Goal: Participate in discussion: Engage in conversation with other users on a specific topic

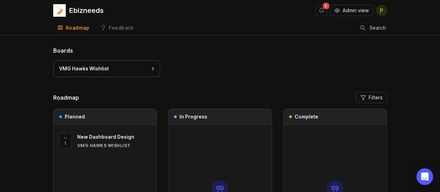
click at [113, 23] on link "Feedback" at bounding box center [116, 28] width 41 height 14
click at [112, 27] on div "Feedback" at bounding box center [121, 27] width 25 height 5
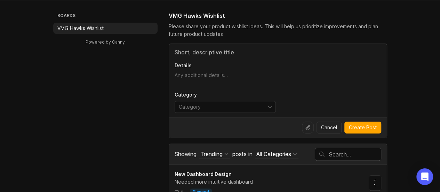
scroll to position [46, 0]
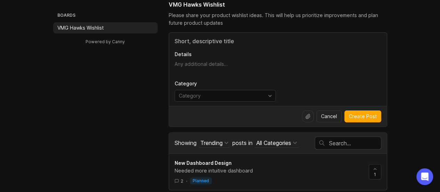
click at [287, 142] on div "All Categories" at bounding box center [273, 143] width 35 height 8
click at [287, 165] on div "UI/UX ( 1 )" at bounding box center [275, 168] width 58 height 12
click at [279, 142] on button "UI/UX" at bounding box center [267, 142] width 24 height 9
click at [277, 178] on div "Reporting ( 0 )" at bounding box center [275, 180] width 58 height 12
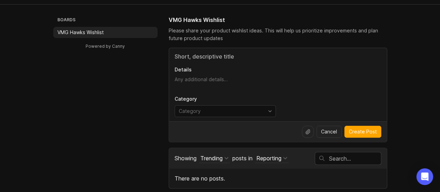
scroll to position [29, 0]
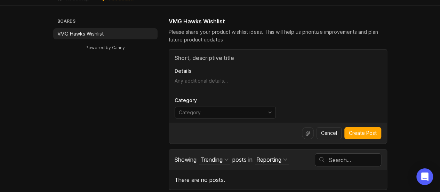
click at [272, 155] on div "Reporting" at bounding box center [268, 159] width 25 height 8
click at [283, 171] on div "All Categories" at bounding box center [275, 173] width 58 height 12
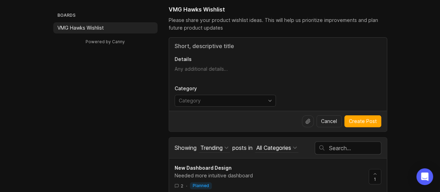
scroll to position [46, 0]
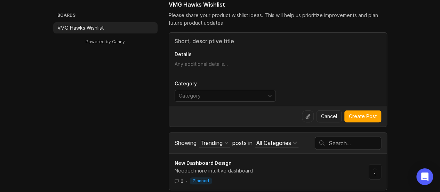
click at [223, 142] on div "Trending" at bounding box center [211, 143] width 22 height 8
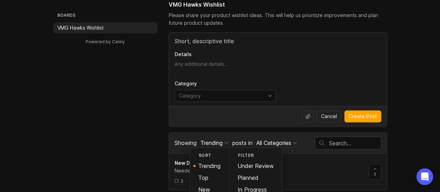
click at [223, 142] on div "Trending" at bounding box center [211, 143] width 22 height 8
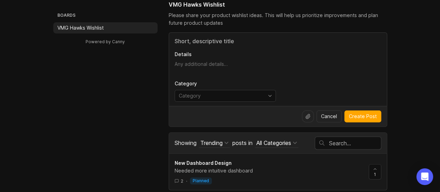
click at [223, 142] on div "Trending" at bounding box center [211, 143] width 22 height 8
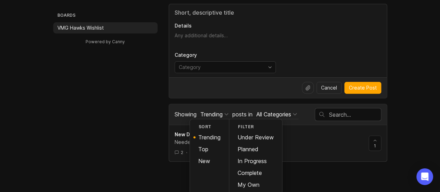
click at [249, 147] on div "Planned" at bounding box center [255, 149] width 53 height 12
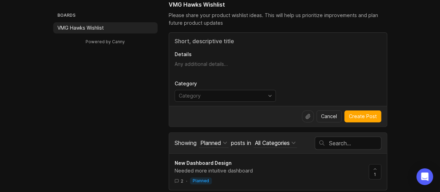
click at [220, 144] on div "Planned" at bounding box center [210, 143] width 21 height 8
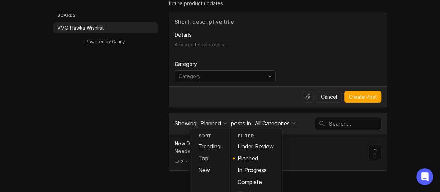
scroll to position [74, 0]
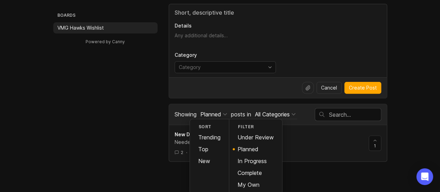
click at [405, 138] on div "Boards VMG Hawks Wishlist Powered by Canny VMG Hawks Wishlist Please share your…" at bounding box center [220, 67] width 440 height 190
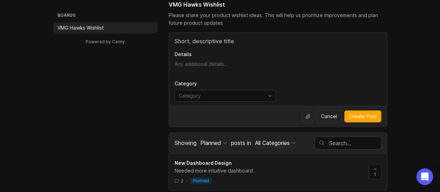
click at [195, 168] on div "Needed more intuitive dashboard" at bounding box center [269, 171] width 188 height 8
click at [191, 160] on span "New Dashboard Design" at bounding box center [203, 163] width 57 height 6
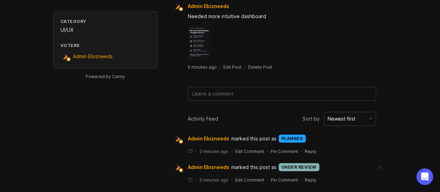
scroll to position [78, 0]
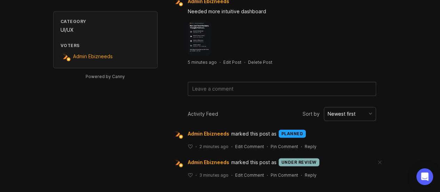
click at [342, 110] on div "Newest first" at bounding box center [342, 114] width 28 height 8
click at [232, 82] on textarea at bounding box center [281, 88] width 187 height 13
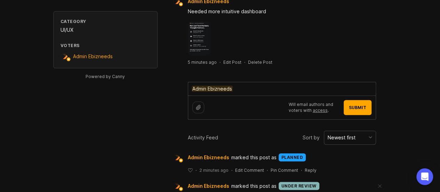
type textarea "Admin"
type textarea "Yogesh Daiya : Please start the figma designs for this"
click at [348, 105] on button "Submit" at bounding box center [358, 107] width 28 height 15
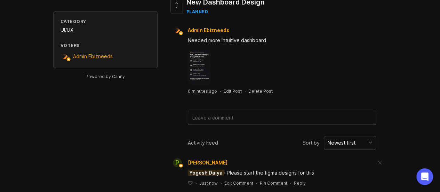
scroll to position [0, 0]
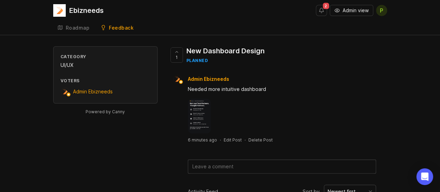
click at [84, 25] on link "Roadmap" at bounding box center [73, 28] width 41 height 14
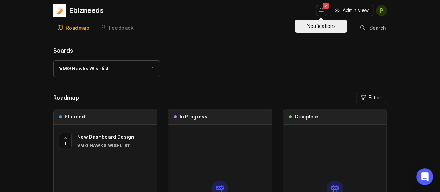
click at [324, 7] on span "2" at bounding box center [326, 6] width 6 height 6
click at [322, 10] on button "Notifications" at bounding box center [321, 10] width 11 height 11
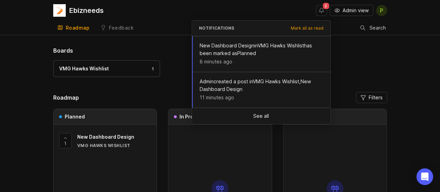
click at [322, 10] on button "Notifications" at bounding box center [321, 10] width 11 height 11
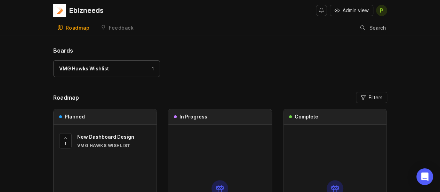
click at [366, 27] on div "Search" at bounding box center [373, 27] width 27 height 13
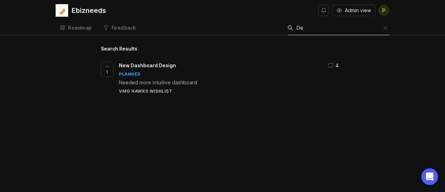
type input "D"
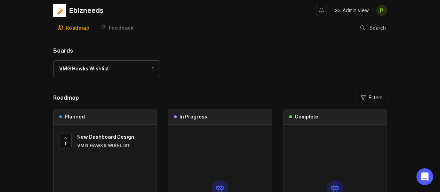
click at [227, 37] on div "Ebizneeds Admin view P Roadmap Feedback VMG Hawks Wishlist Search Boards VMG Ha…" at bounding box center [220, 154] width 440 height 309
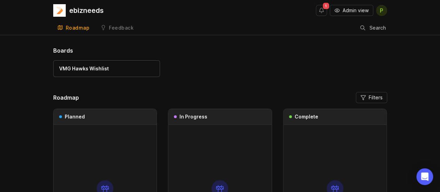
click at [110, 27] on div "Feedback" at bounding box center [121, 27] width 25 height 5
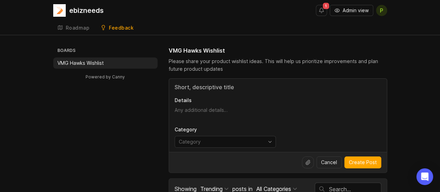
click at [214, 145] on div "toggle menu" at bounding box center [219, 141] width 89 height 11
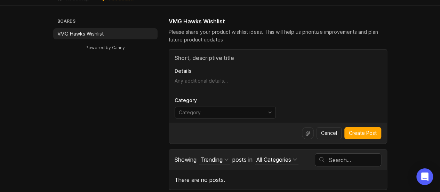
click at [207, 107] on div "toggle menu" at bounding box center [219, 112] width 89 height 11
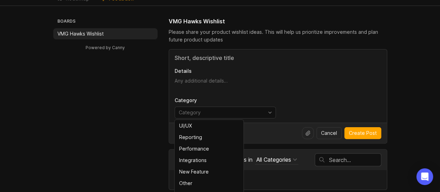
scroll to position [36, 0]
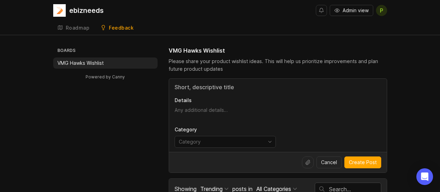
scroll to position [29, 0]
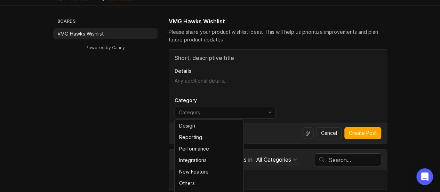
click at [209, 109] on input "toggle menu" at bounding box center [221, 112] width 85 height 8
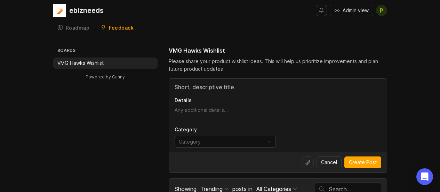
scroll to position [29, 0]
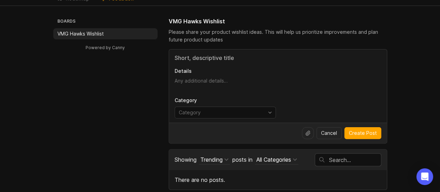
click at [194, 116] on div "toggle menu" at bounding box center [219, 112] width 89 height 11
